Goal: Find specific page/section: Find specific page/section

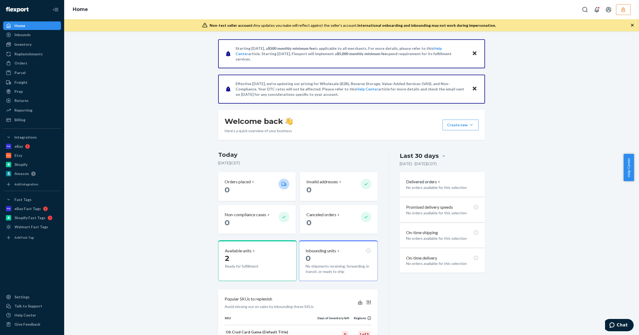
click at [622, 9] on icon "button" at bounding box center [622, 9] width 3 height 5
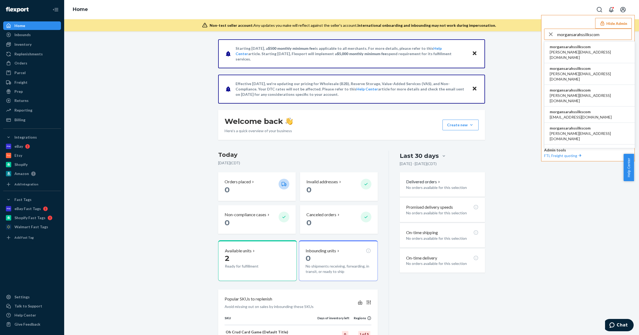
type input "morgansarahssilkscom"
click at [581, 87] on span "morgansarahssilkscom" at bounding box center [590, 89] width 80 height 5
